Goal: Task Accomplishment & Management: Complete application form

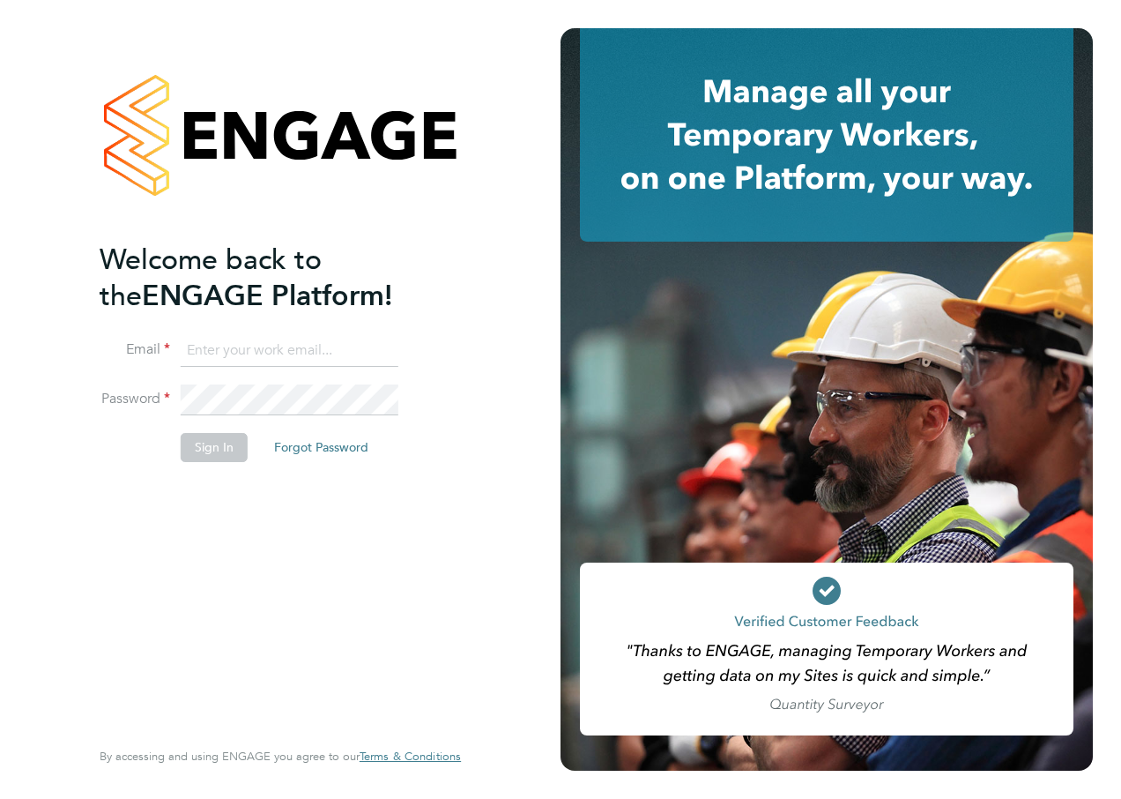
type input "daniel.smith1@hays.com"
drag, startPoint x: 363, startPoint y: 349, endPoint x: 138, endPoint y: 345, distance: 224.8
click at [138, 345] on li "Email daniel.smith1@hays.com" at bounding box center [272, 359] width 344 height 49
click at [225, 349] on input at bounding box center [290, 351] width 218 height 32
type input "abbey.simmons@hays.com"
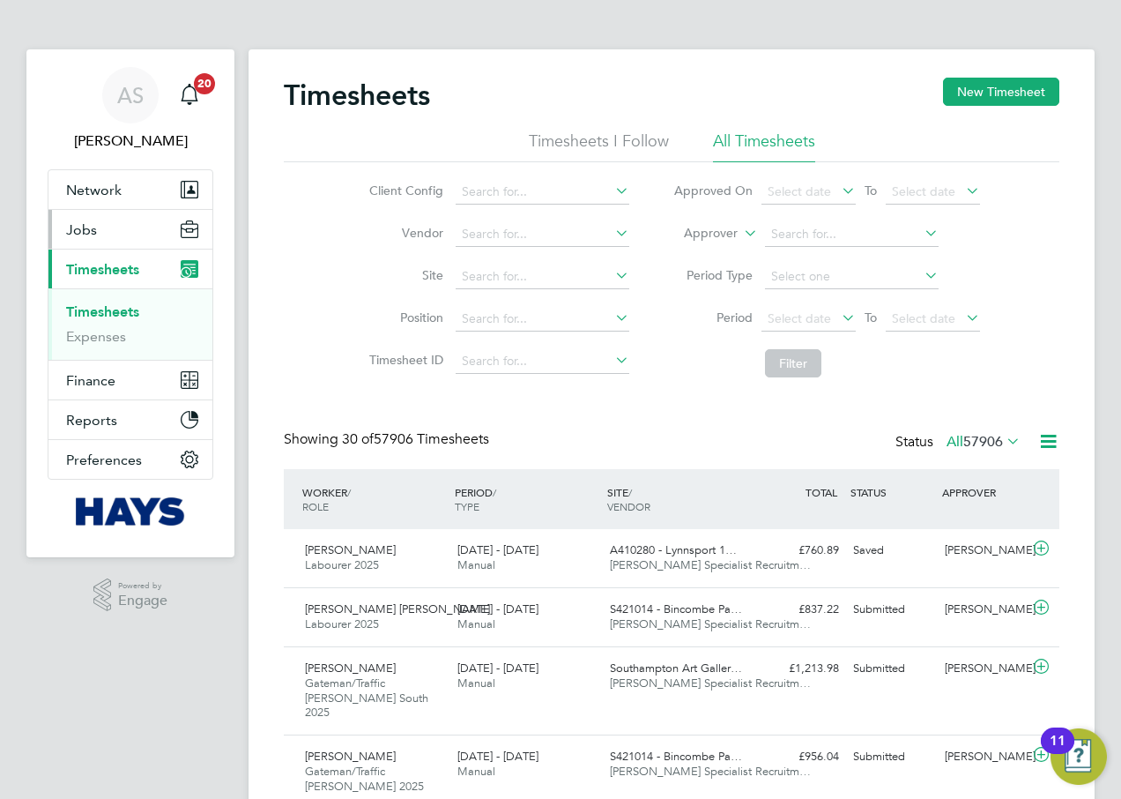
click at [133, 219] on button "Jobs" at bounding box center [130, 229] width 164 height 39
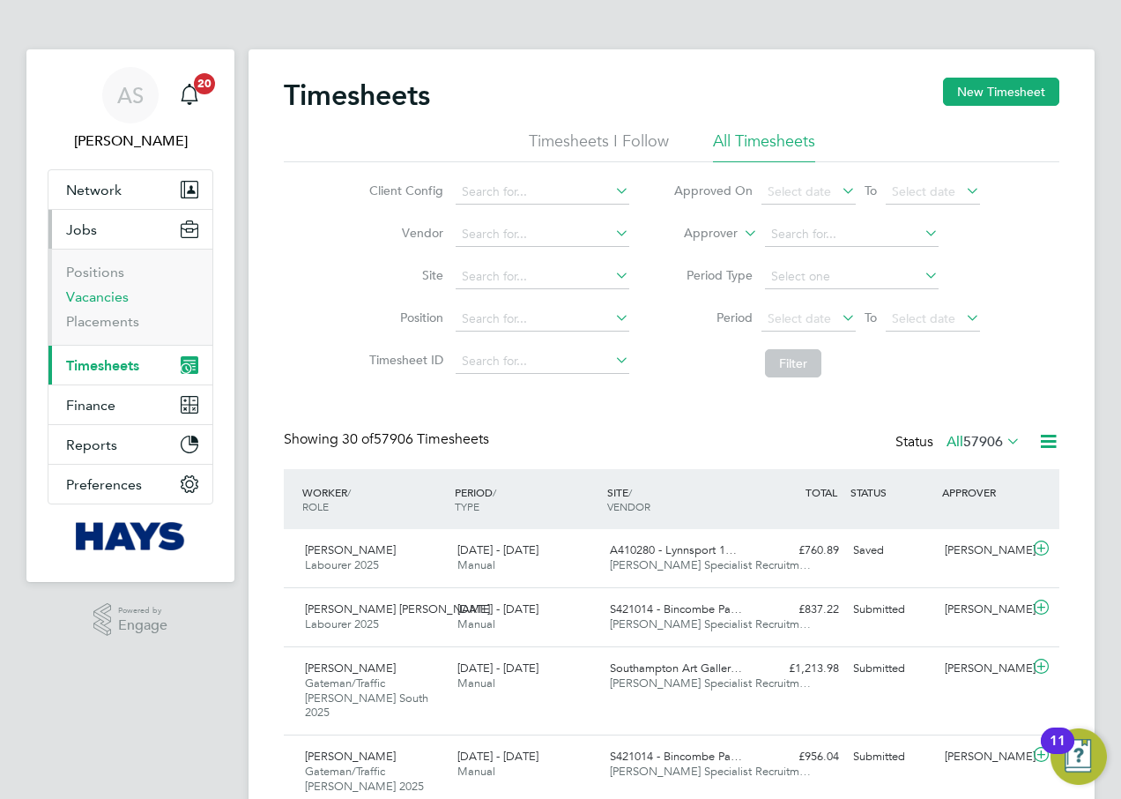
drag, startPoint x: 104, startPoint y: 300, endPoint x: 29, endPoint y: 310, distance: 75.7
click at [104, 300] on link "Vacancies" at bounding box center [97, 296] width 63 height 17
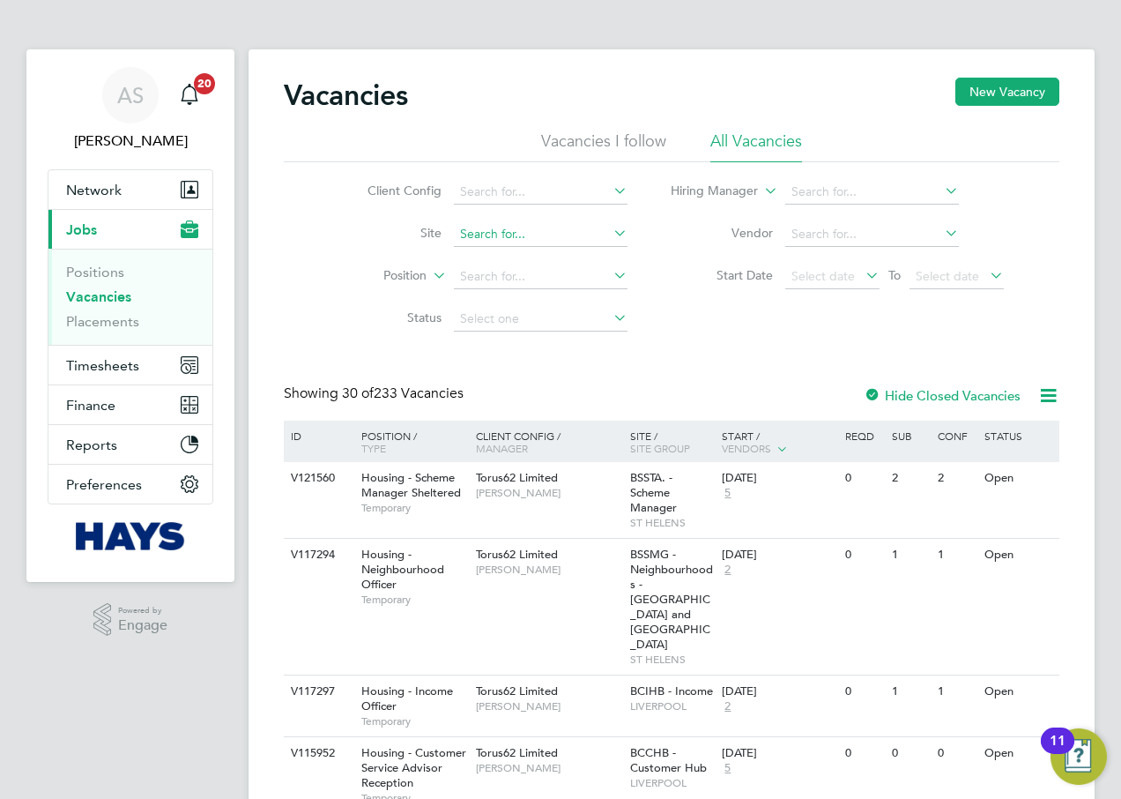
click at [499, 229] on input at bounding box center [541, 234] width 174 height 25
click at [480, 251] on b "Tovil" at bounding box center [472, 257] width 26 height 15
type input "Tovil"
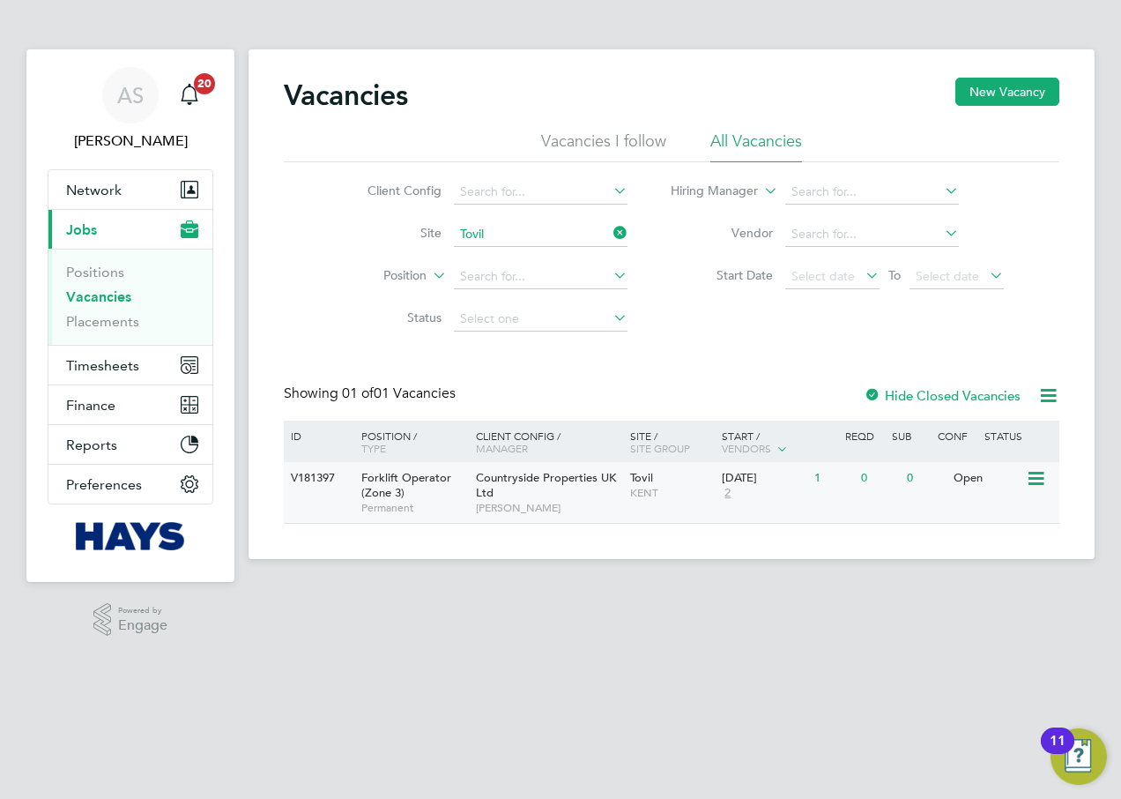
click at [1036, 475] on icon at bounding box center [1035, 478] width 18 height 21
click at [982, 517] on li "View Details" at bounding box center [994, 519] width 102 height 25
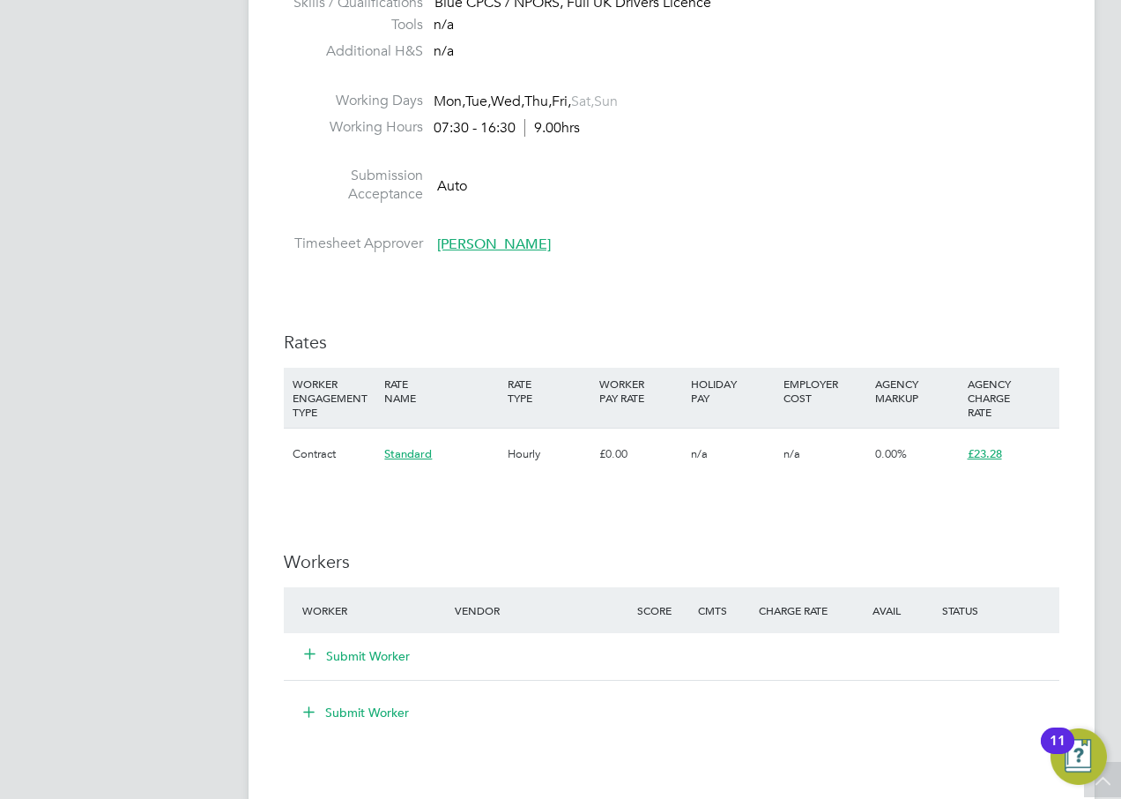
scroll to position [969, 0]
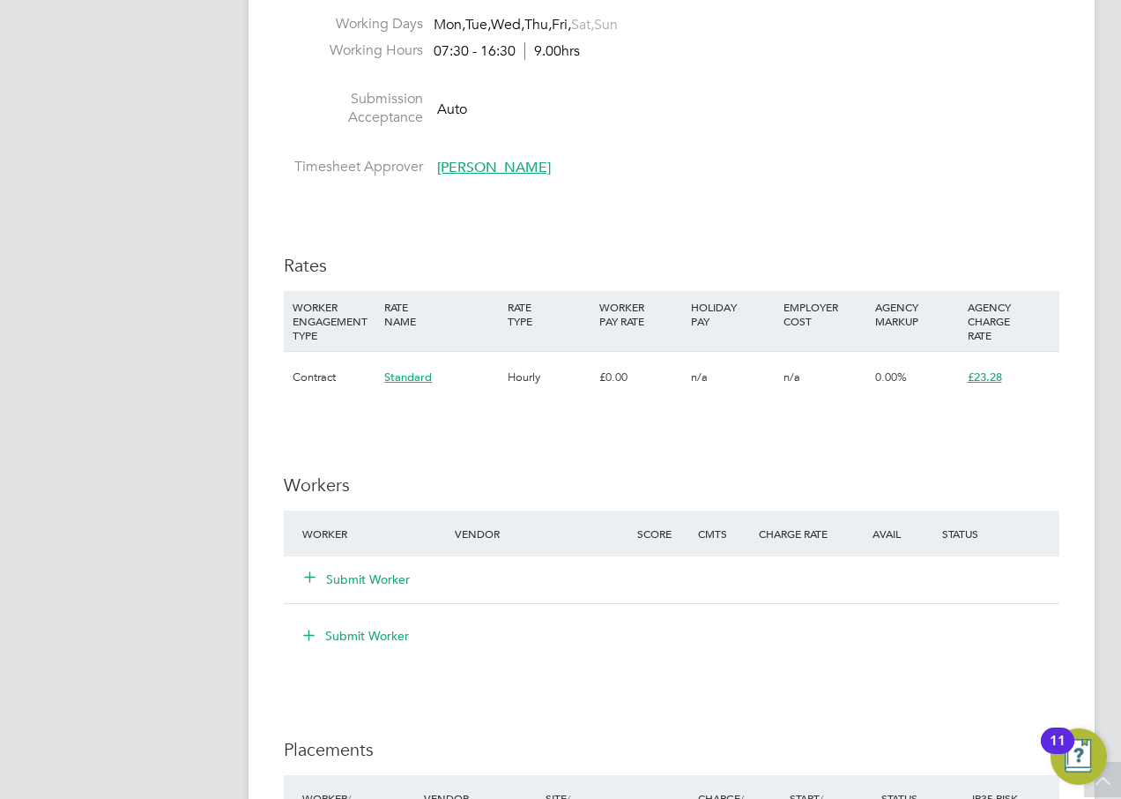
drag, startPoint x: 345, startPoint y: 576, endPoint x: 360, endPoint y: 364, distance: 212.0
click at [345, 576] on button "Submit Worker" at bounding box center [358, 579] width 106 height 18
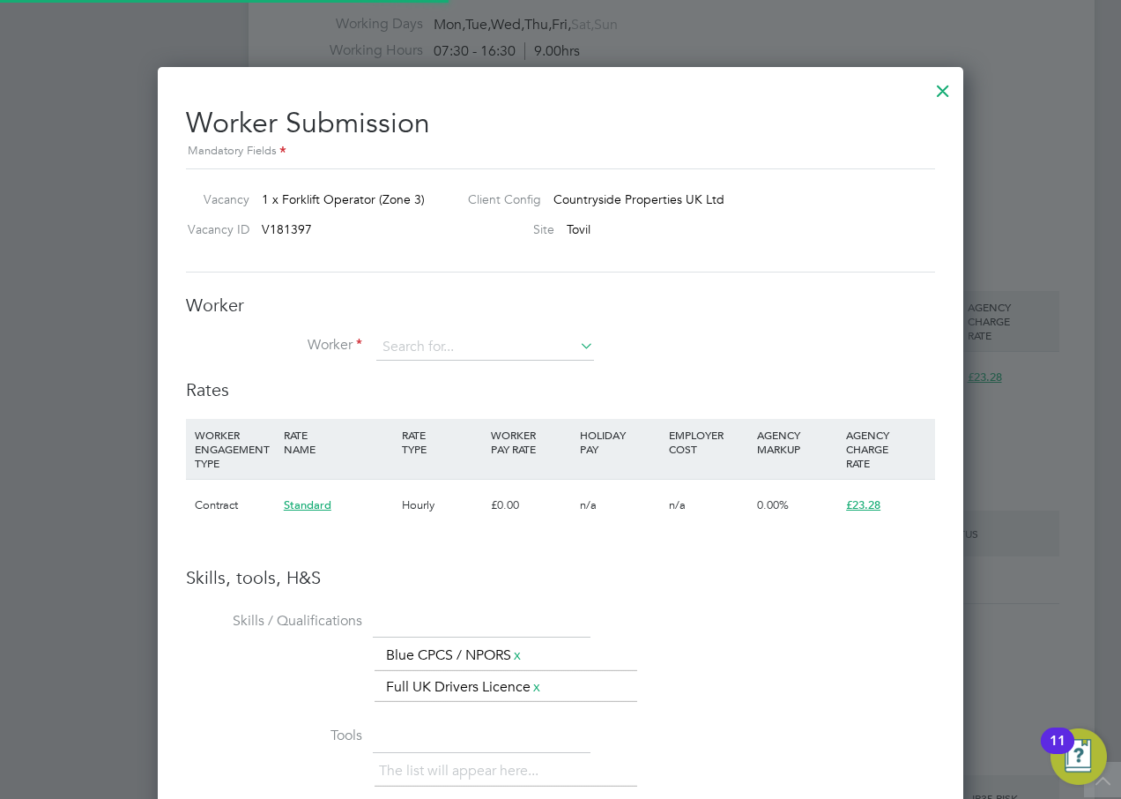
scroll to position [1141, 806]
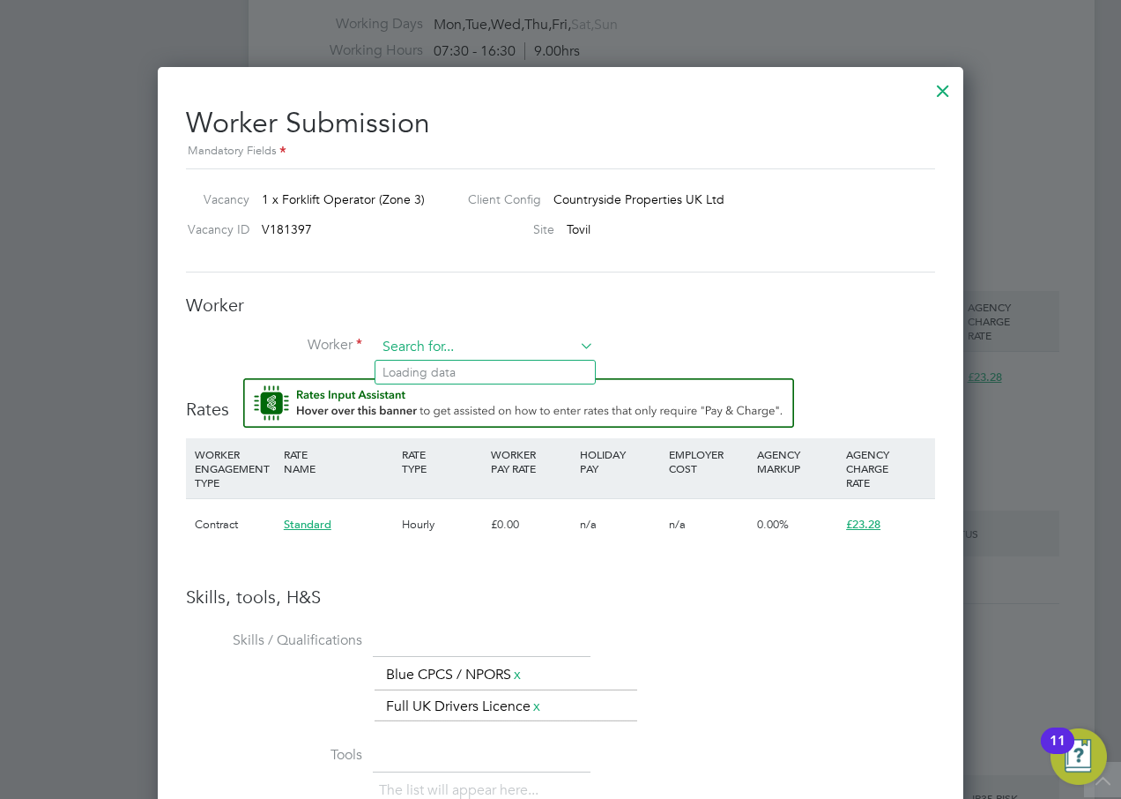
click at [410, 343] on input at bounding box center [485, 347] width 218 height 26
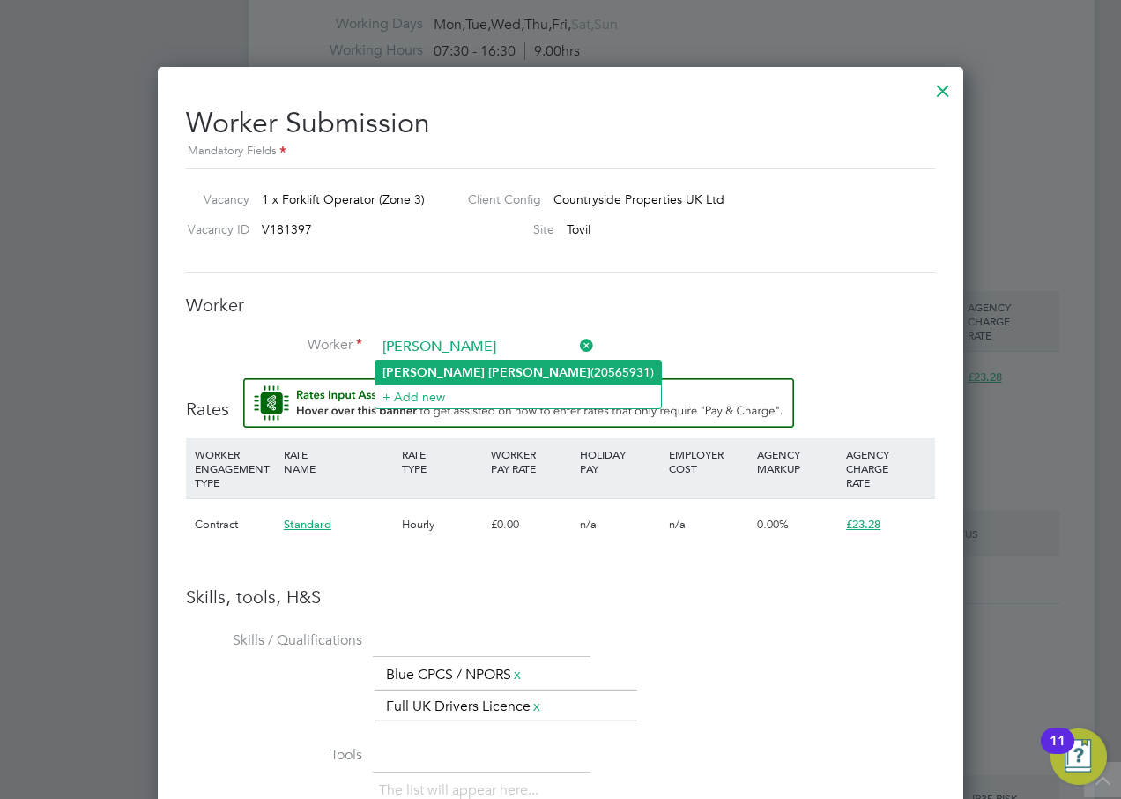
click at [463, 373] on li "Darren Lee (20565931)" at bounding box center [518, 372] width 286 height 24
type input "Darren Lee (20565931)"
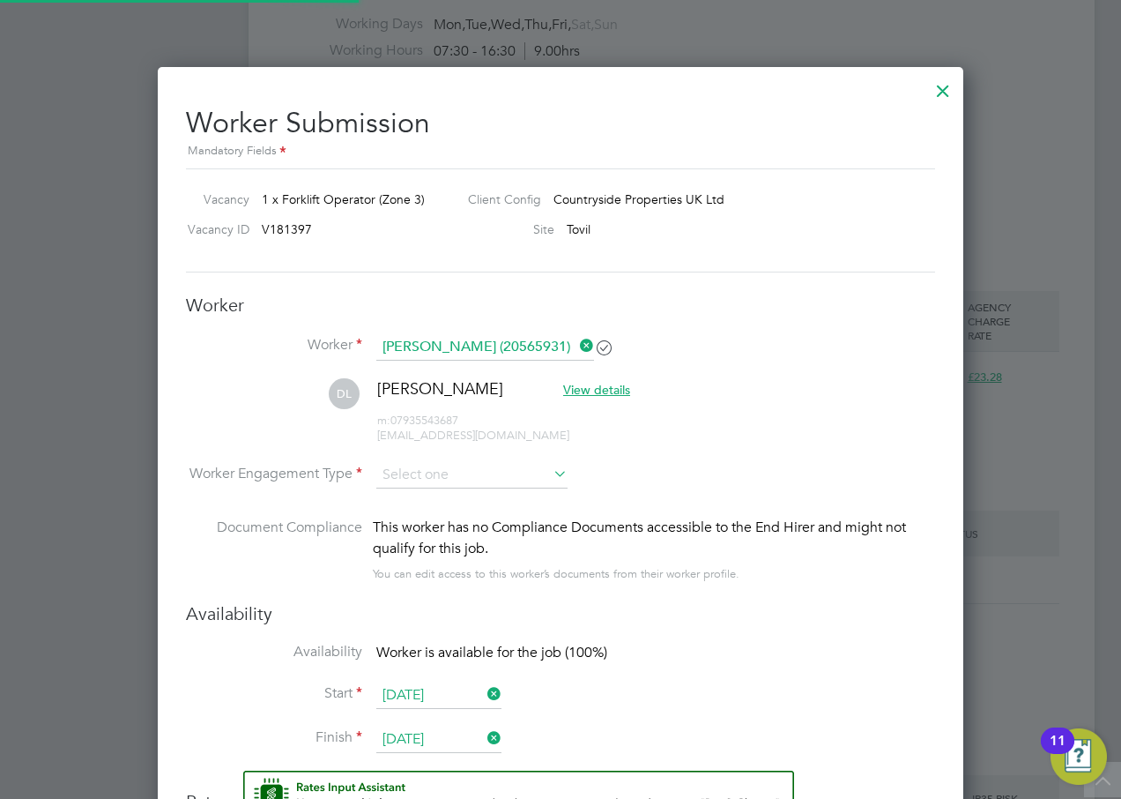
scroll to position [1553, 806]
click at [462, 476] on input at bounding box center [471, 475] width 191 height 26
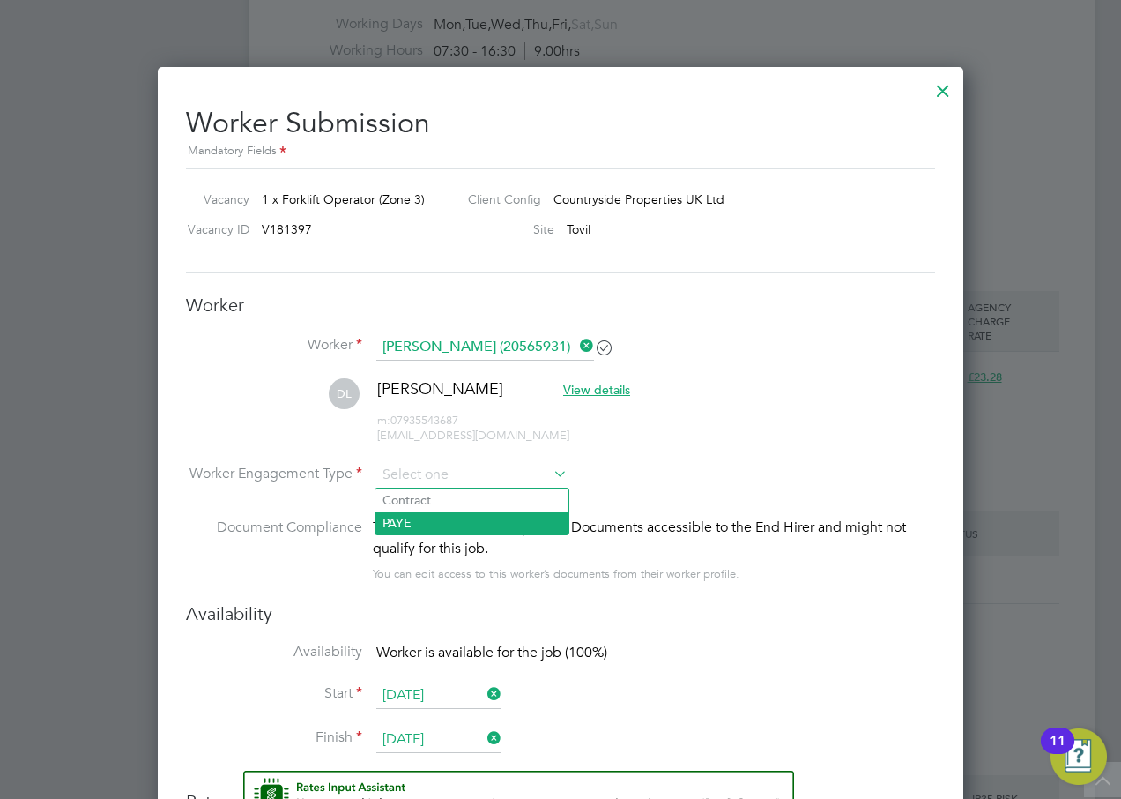
click at [403, 514] on li "PAYE" at bounding box center [471, 522] width 193 height 23
type input "PAYE"
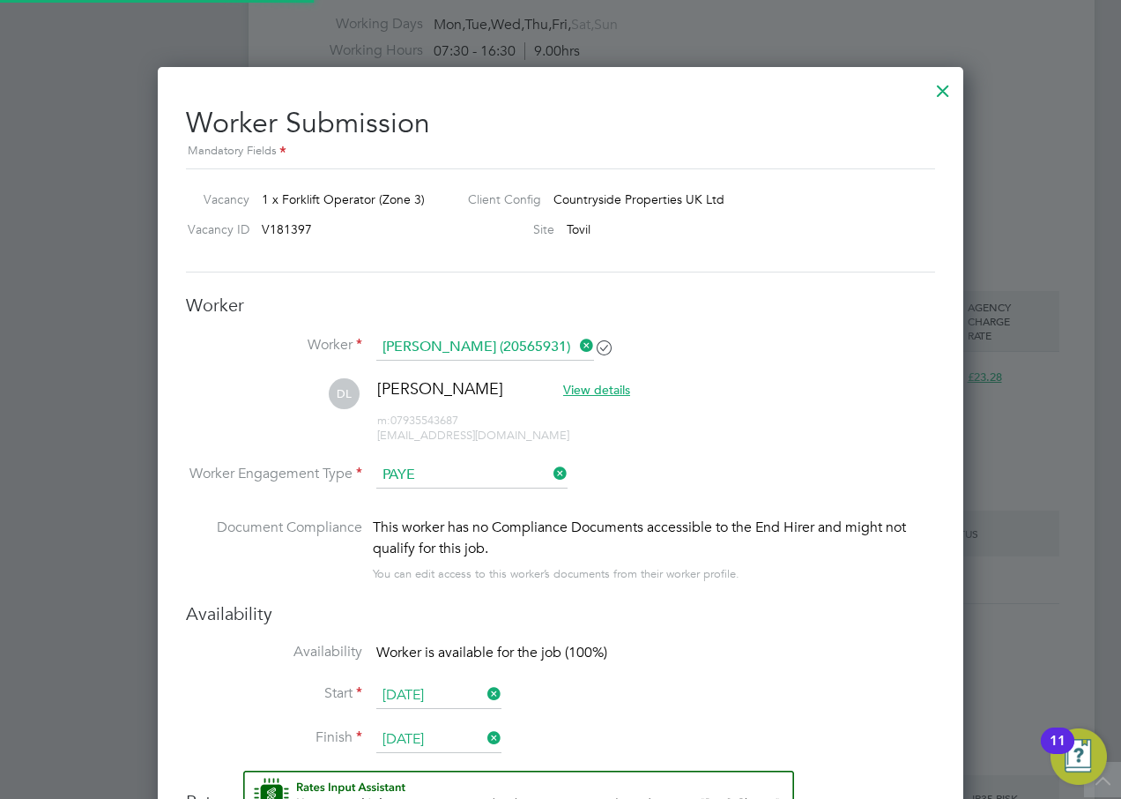
scroll to position [1629, 806]
click at [712, 403] on li "DL Darren Lee View details m: 07935543687 jcb360slew@gmail.com" at bounding box center [560, 420] width 749 height 84
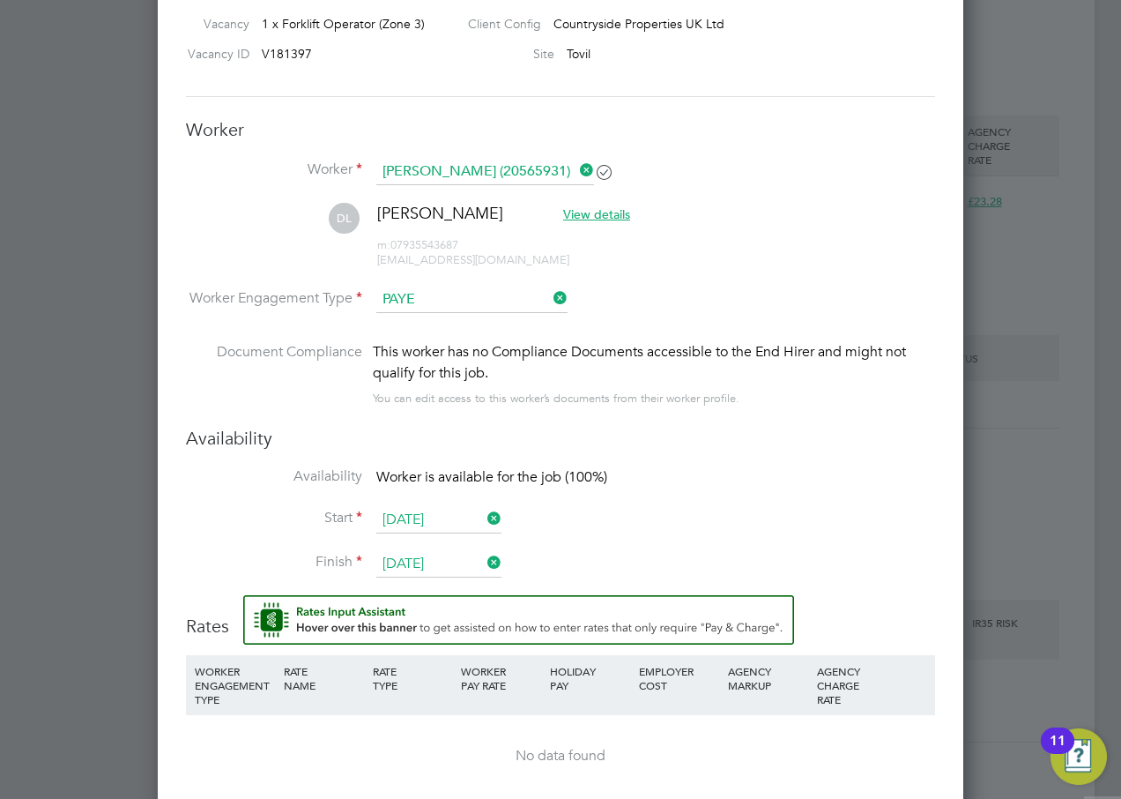
scroll to position [1146, 0]
click at [550, 293] on icon at bounding box center [550, 297] width 0 height 25
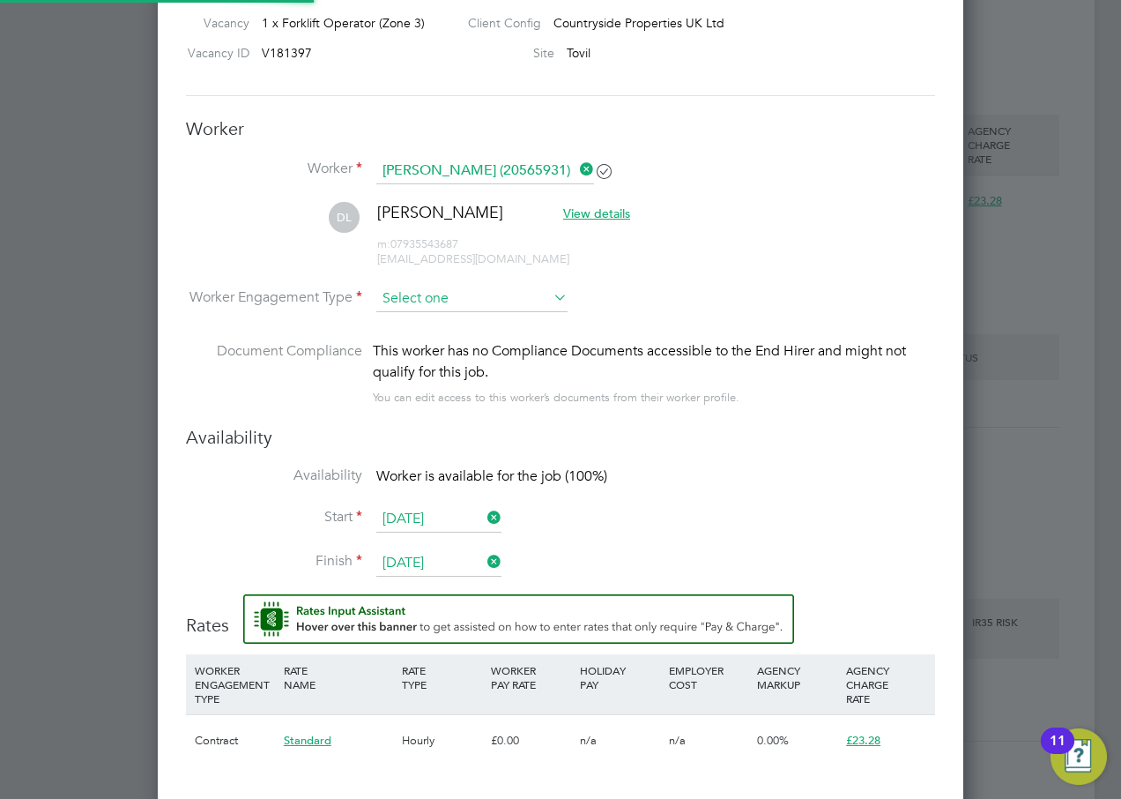
scroll to position [52, 120]
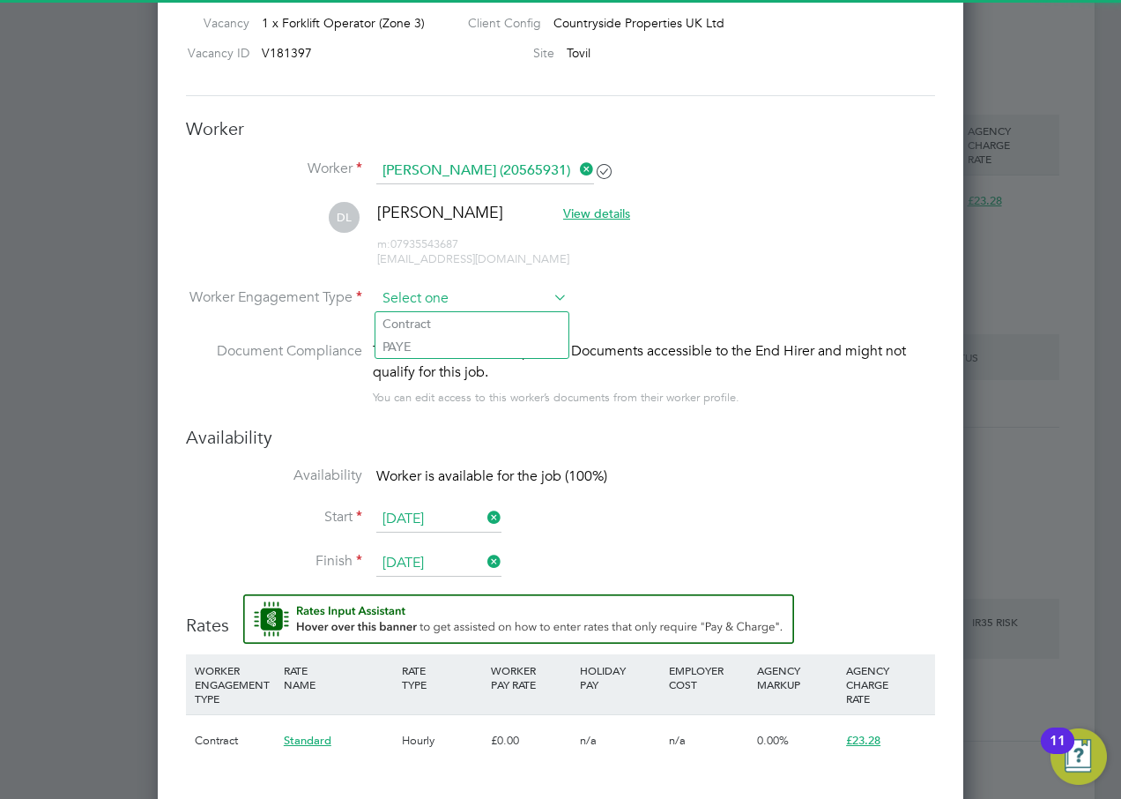
click at [424, 301] on input at bounding box center [471, 299] width 191 height 26
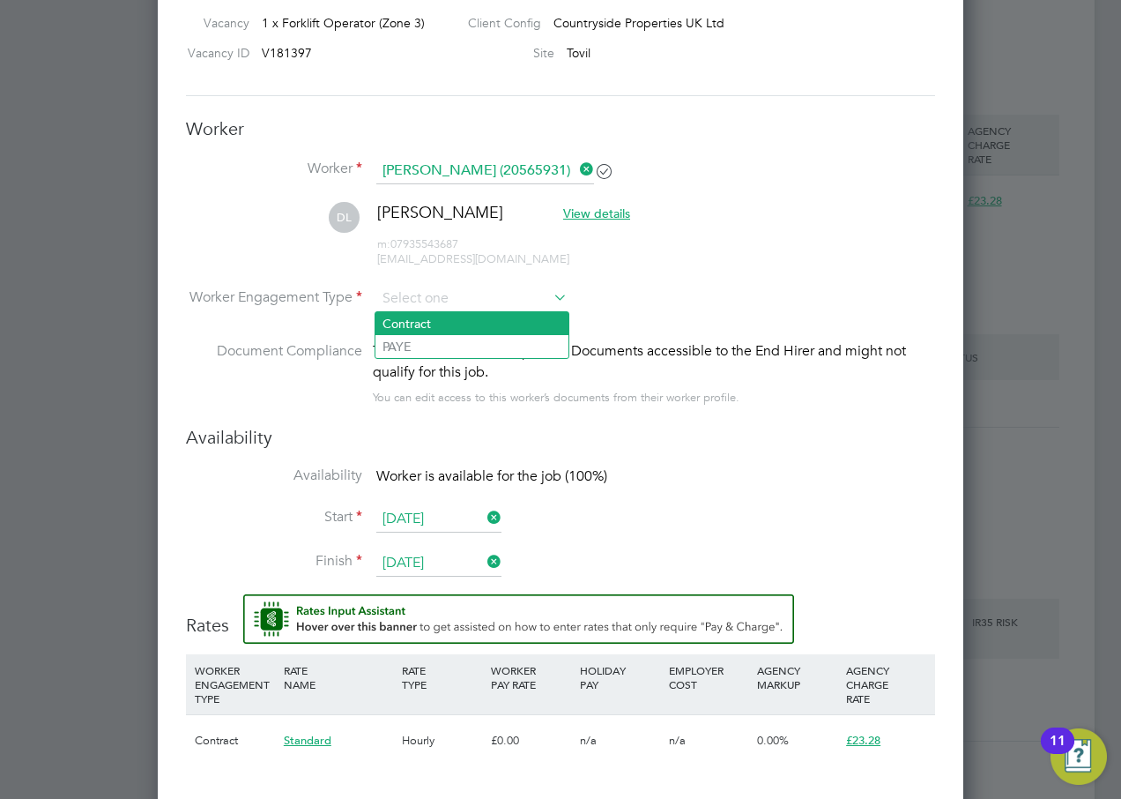
click at [432, 328] on li "Contract" at bounding box center [471, 323] width 193 height 23
type input "Contract"
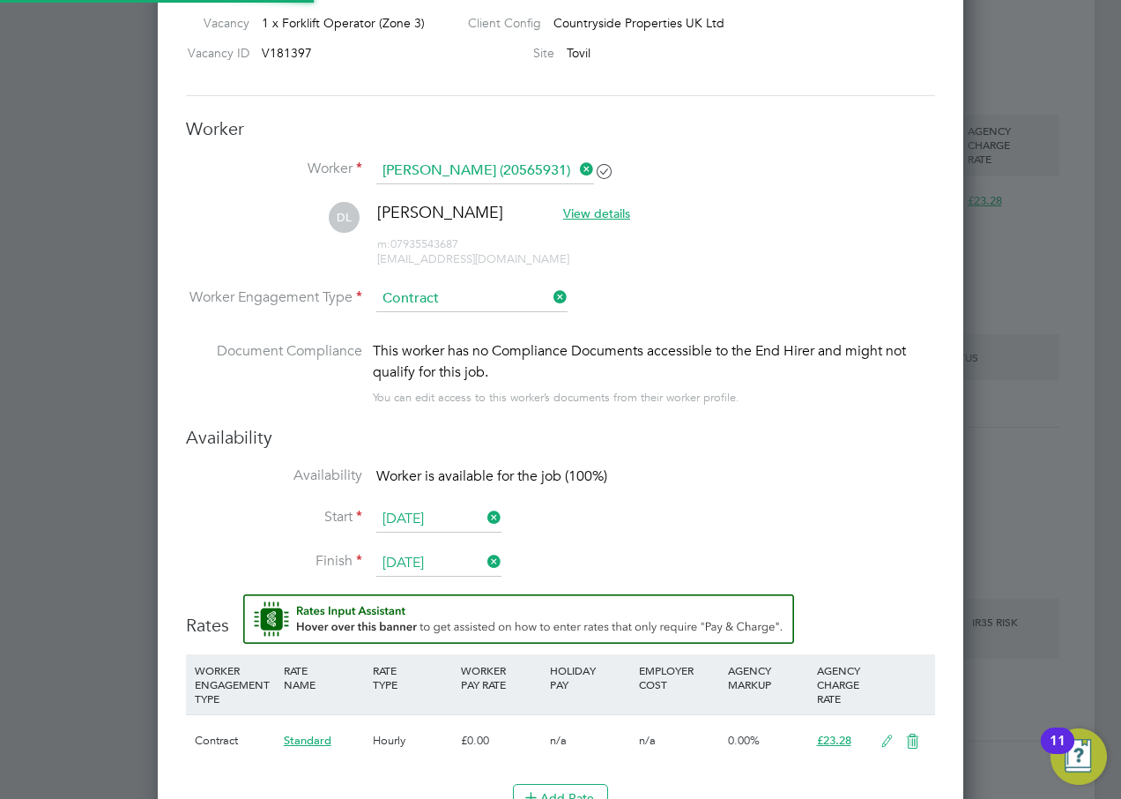
scroll to position [52, 90]
click at [686, 271] on li "DL Darren Lee View details m: 07935543687 jcb360slew@gmail.com" at bounding box center [560, 244] width 749 height 84
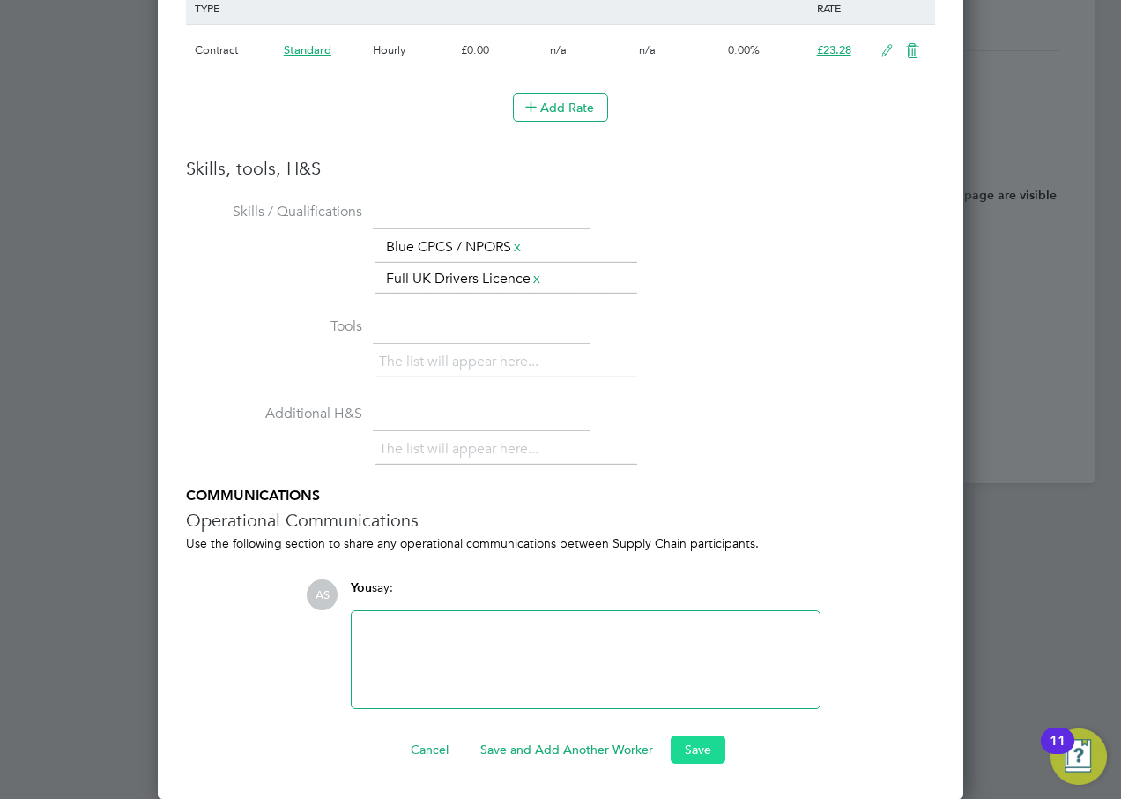
click at [697, 744] on button "Save" at bounding box center [698, 749] width 55 height 28
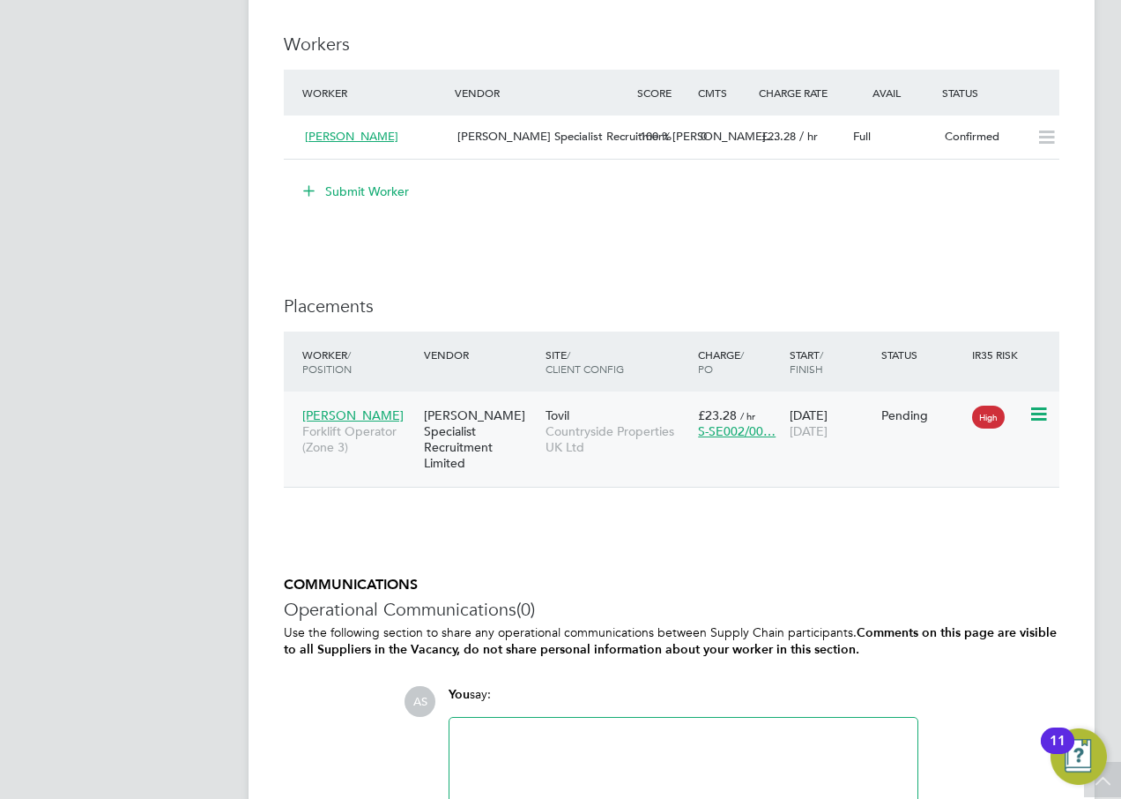
click at [1040, 412] on icon at bounding box center [1038, 414] width 18 height 21
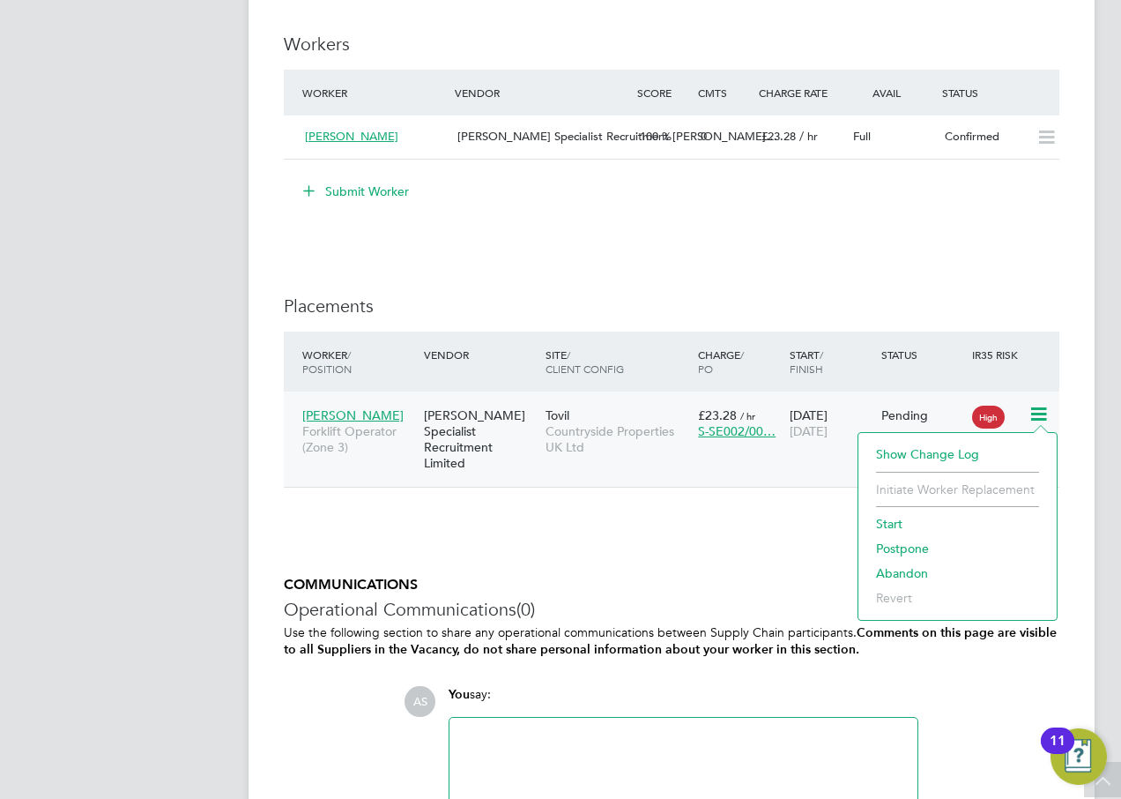
click at [893, 520] on li "Start" at bounding box center [957, 523] width 181 height 25
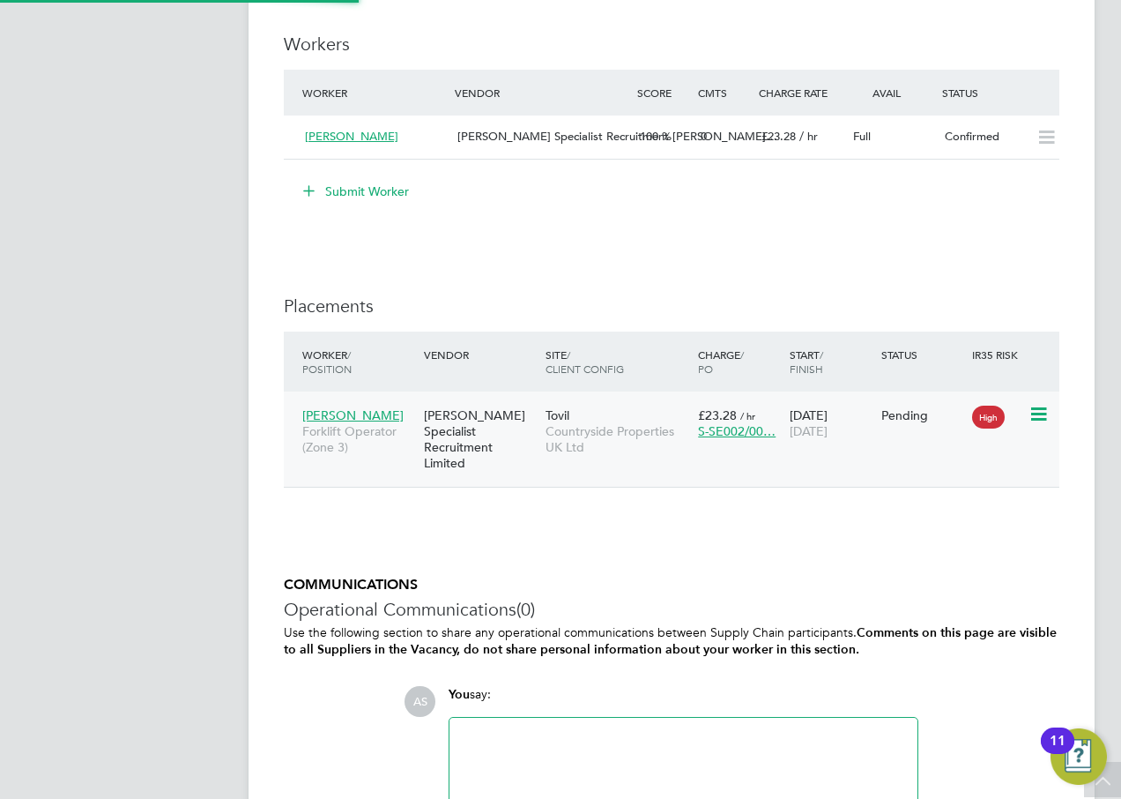
type input "[PERSON_NAME]"
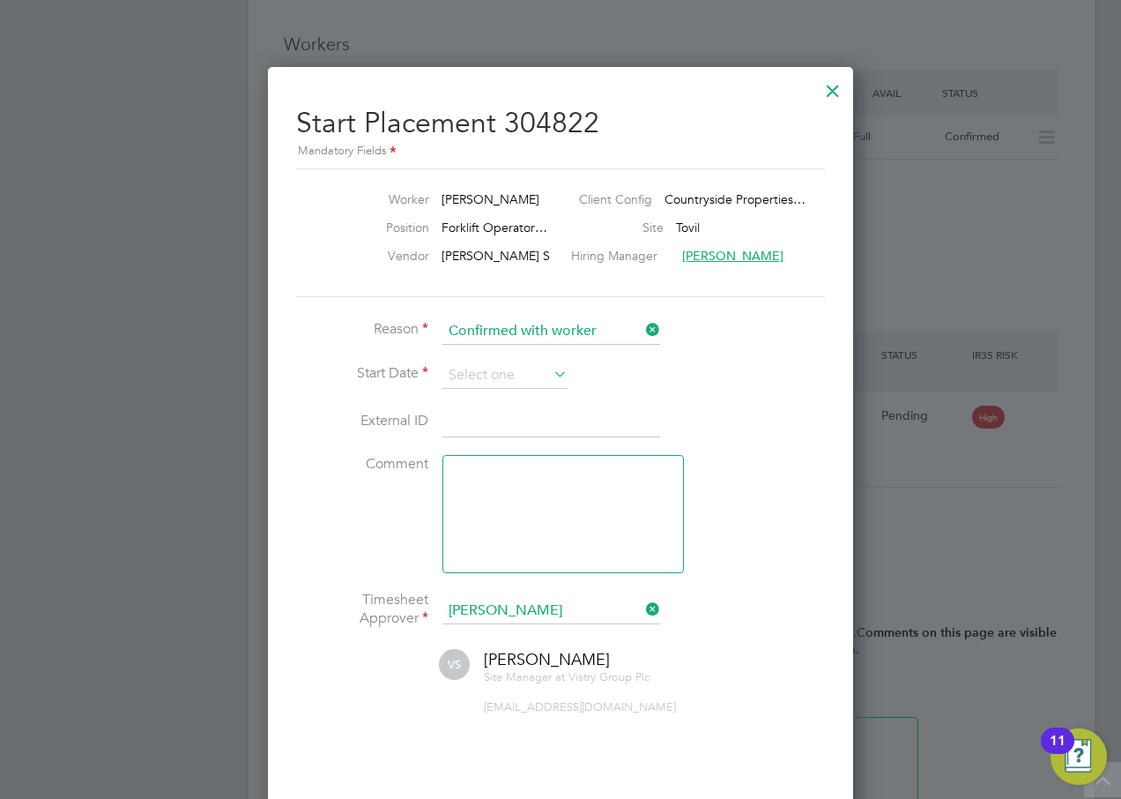
click at [550, 374] on icon at bounding box center [550, 373] width 0 height 25
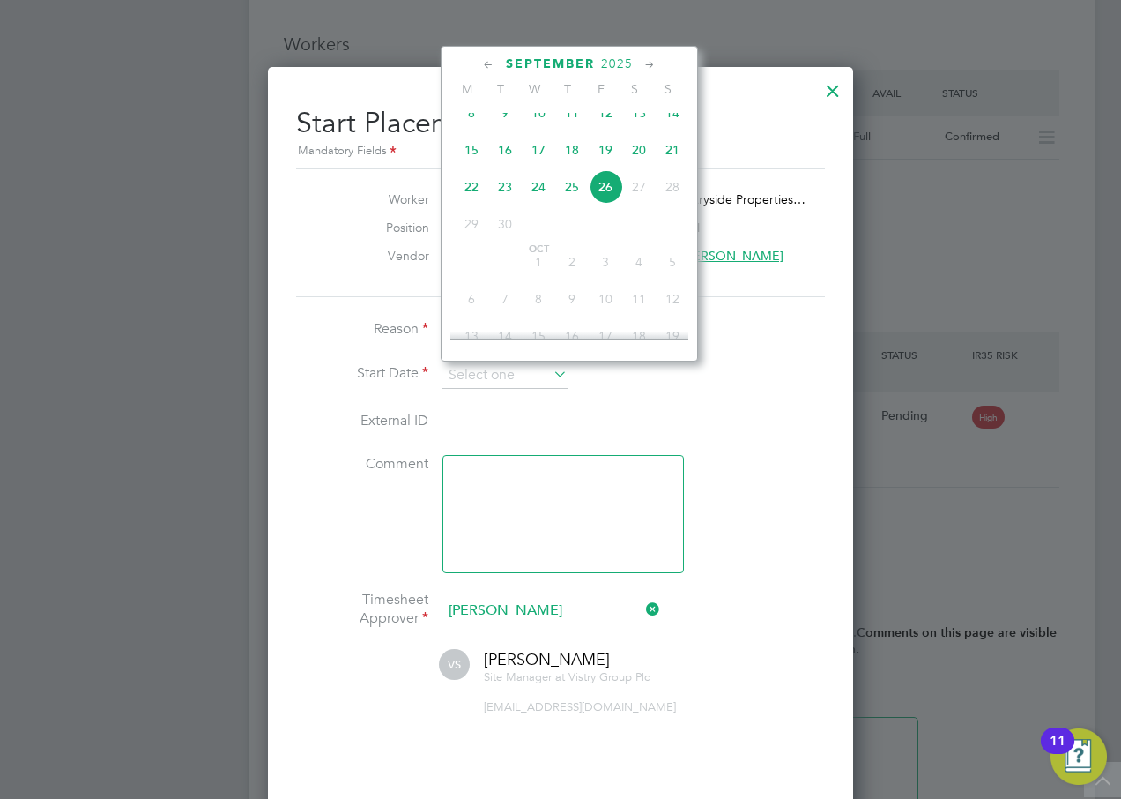
click at [471, 203] on span "22" at bounding box center [471, 186] width 33 height 33
type input "[DATE]"
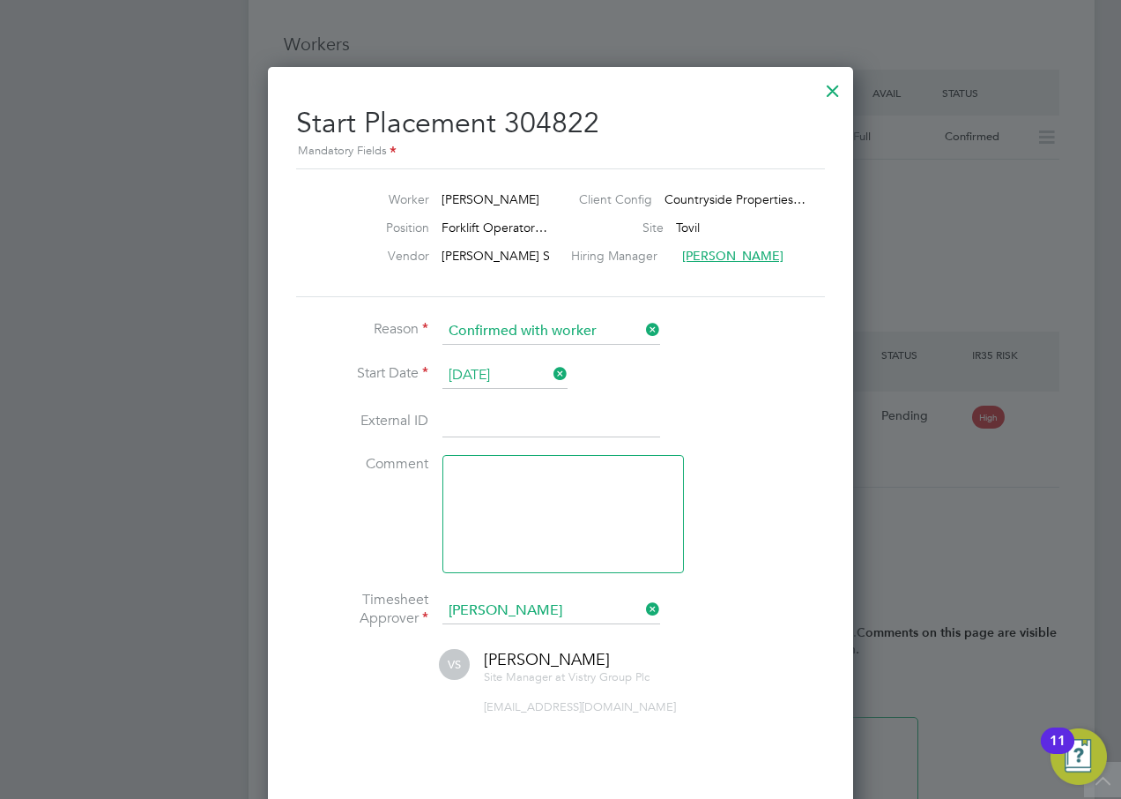
click at [692, 376] on li "Start Date 22 Sep 2025" at bounding box center [560, 384] width 529 height 44
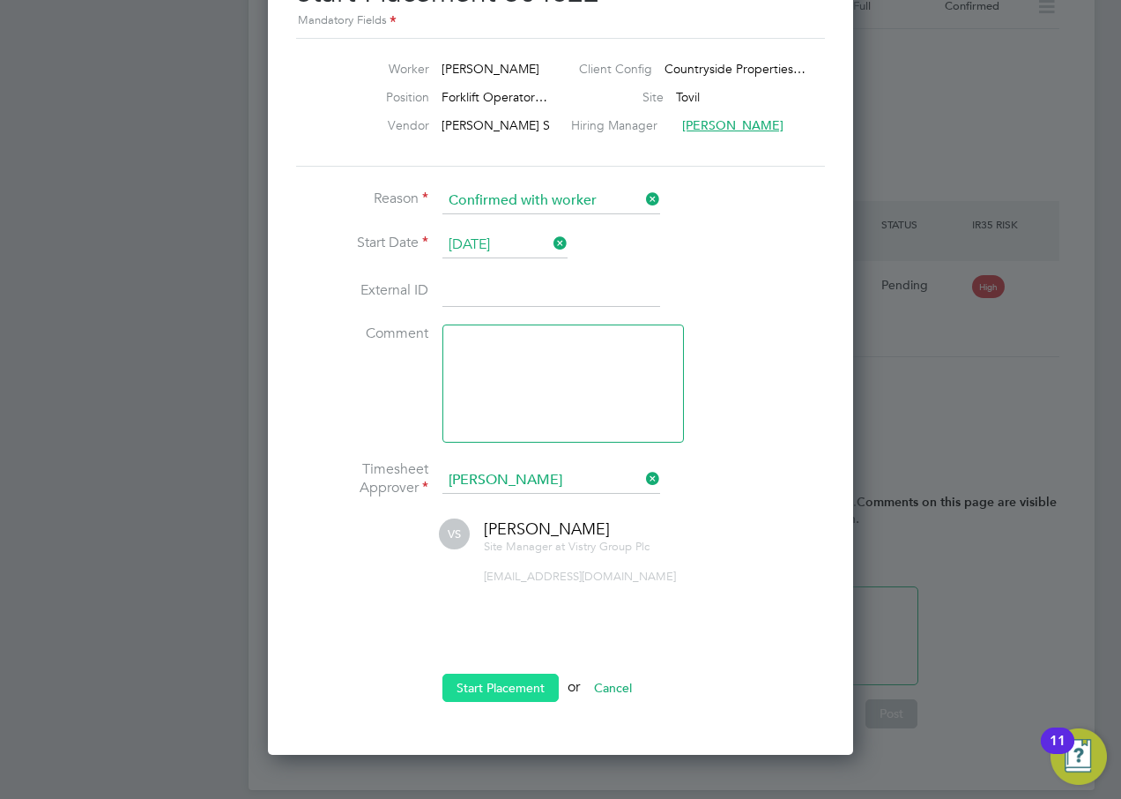
click at [502, 682] on button "Start Placement" at bounding box center [500, 687] width 116 height 28
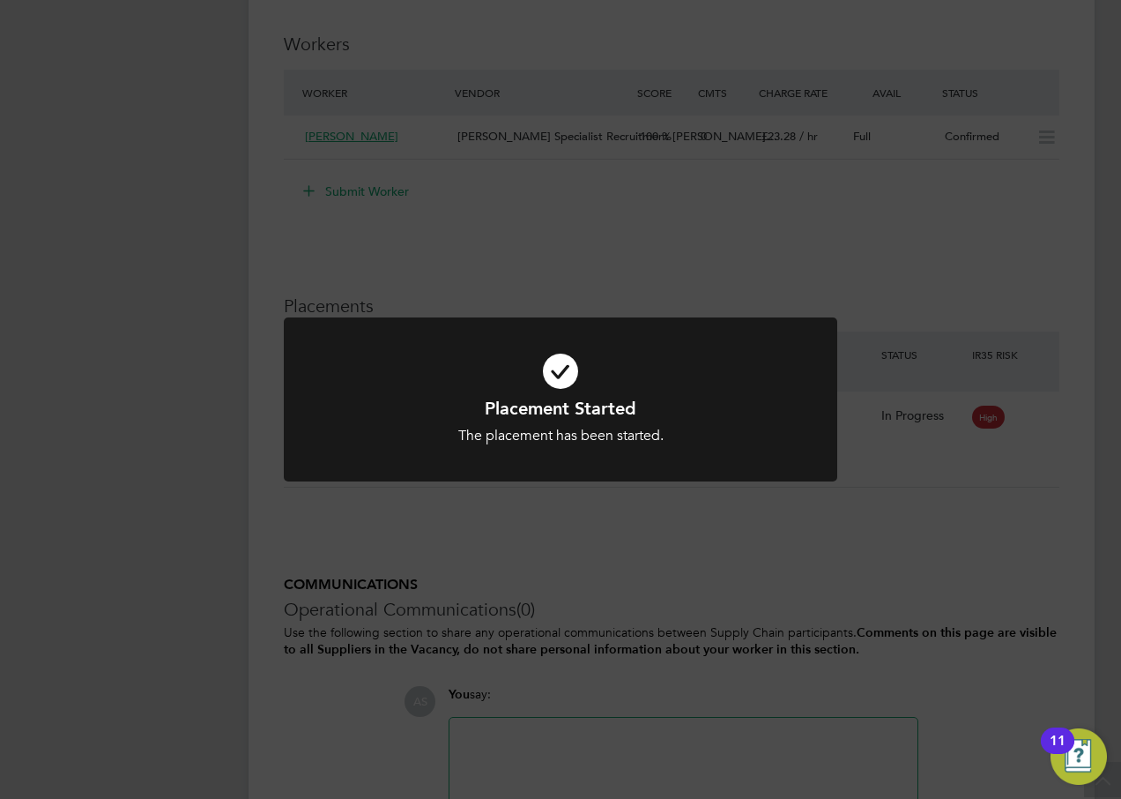
click at [529, 527] on div "Placement Started The placement has been started. Cancel Okay" at bounding box center [560, 399] width 1121 height 799
